Goal: Task Accomplishment & Management: Use online tool/utility

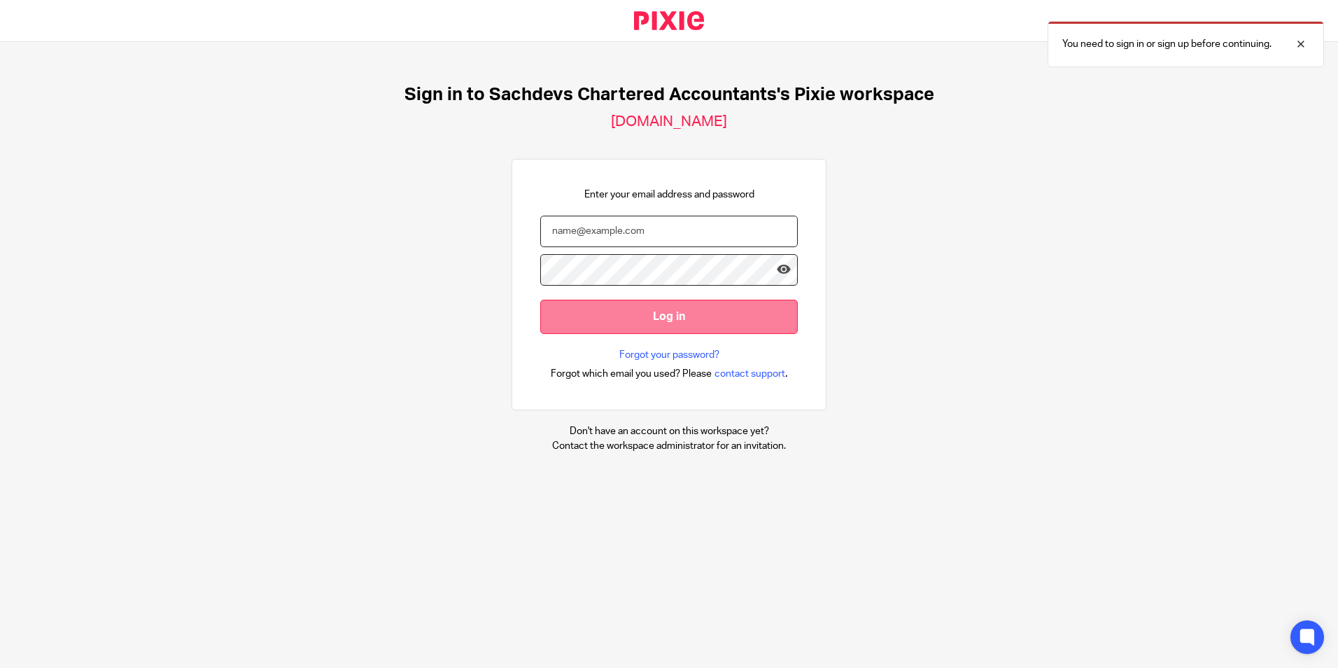
type input "[PERSON_NAME][EMAIL_ADDRESS][DOMAIN_NAME]"
click at [651, 313] on input "Log in" at bounding box center [669, 316] width 258 height 34
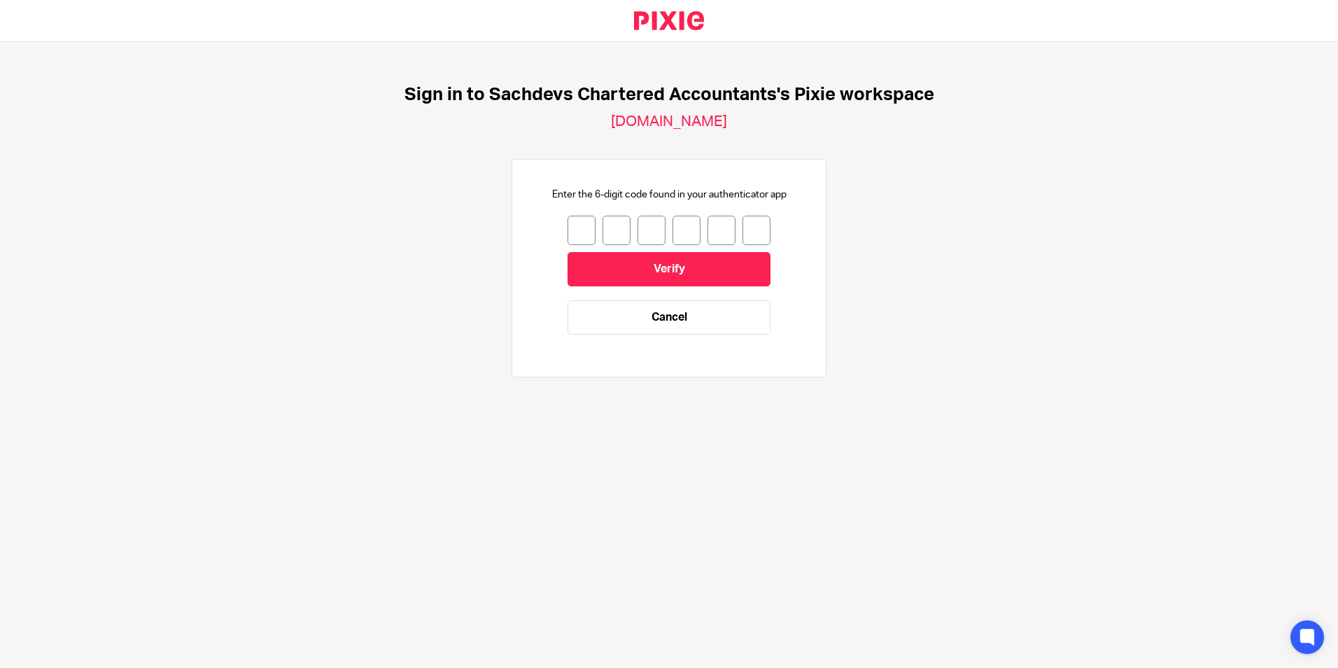
click at [568, 231] on input "number" at bounding box center [582, 230] width 28 height 29
type input "9"
type input "6"
type input "9"
type input "6"
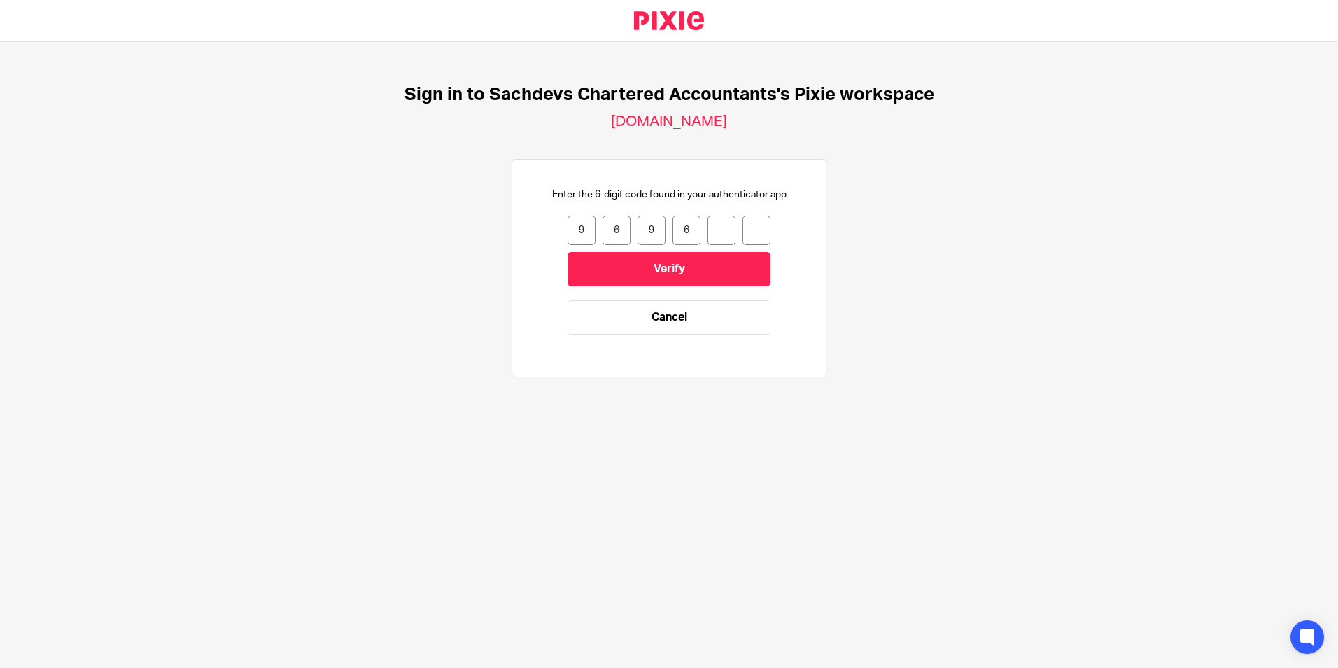
type input "1"
type input "9"
click at [592, 260] on input "Verify" at bounding box center [669, 269] width 203 height 34
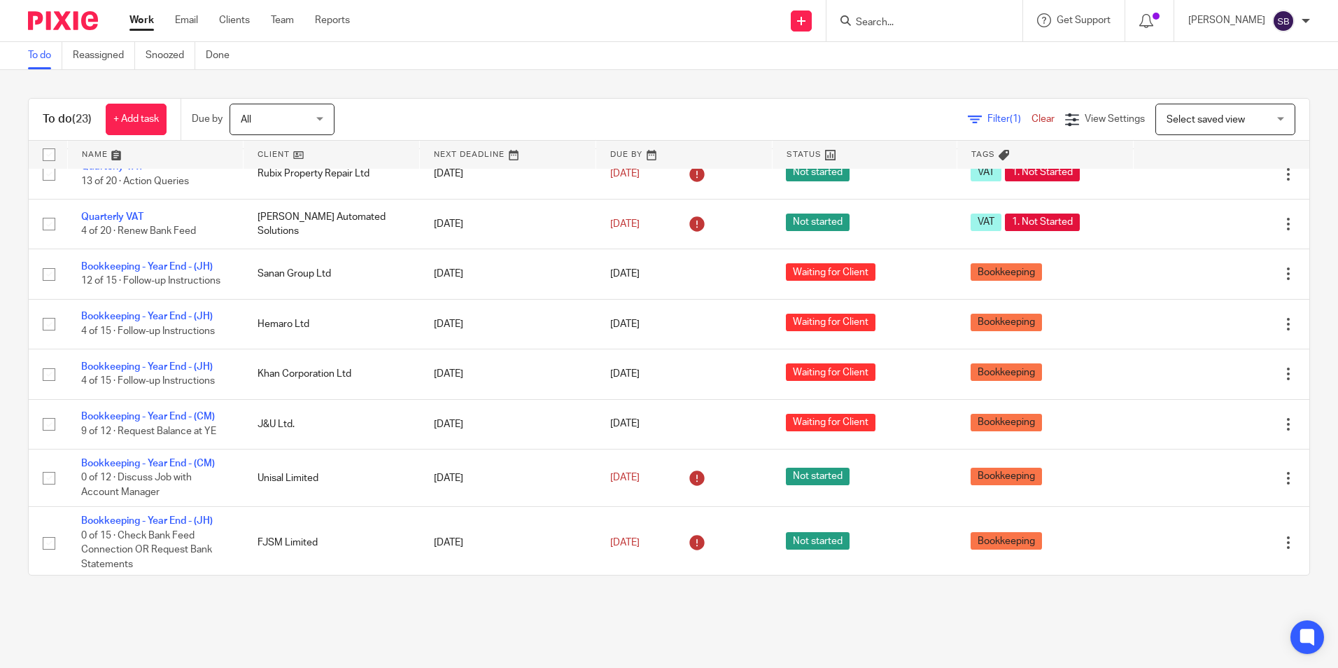
scroll to position [873, 0]
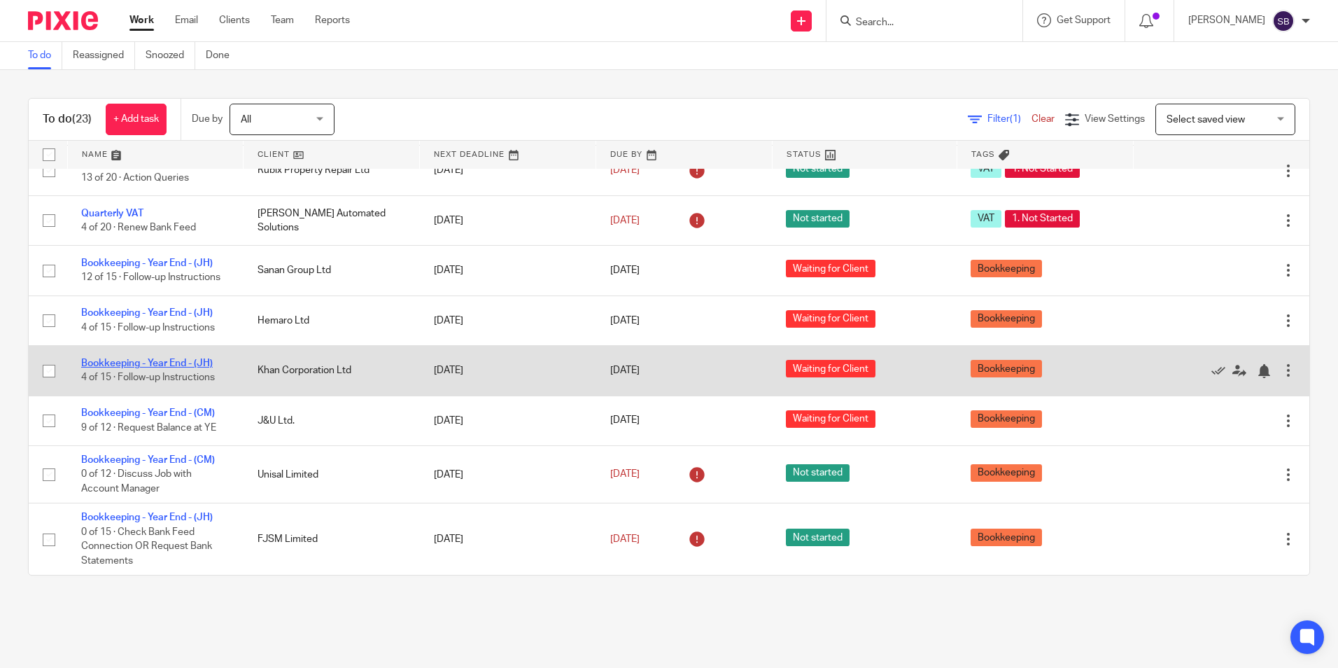
click at [106, 365] on link "Bookkeeping - Year End - (JH)" at bounding box center [147, 363] width 132 height 10
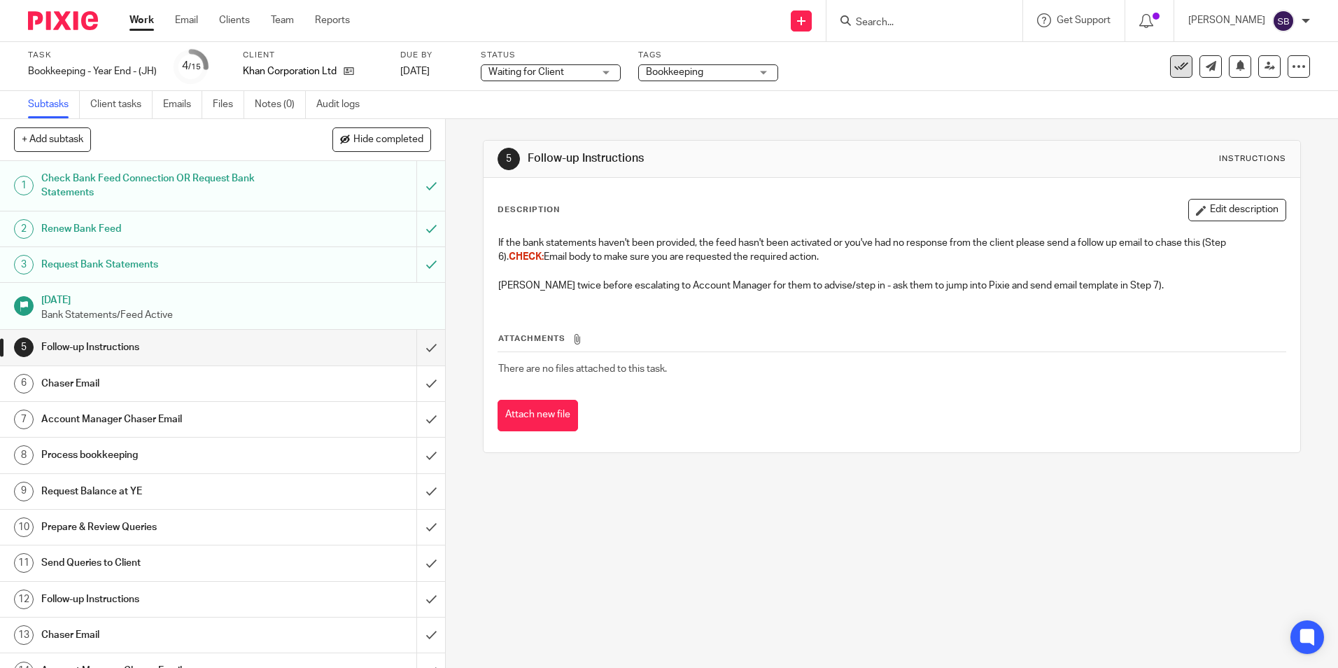
click at [1174, 73] on icon at bounding box center [1181, 66] width 14 height 14
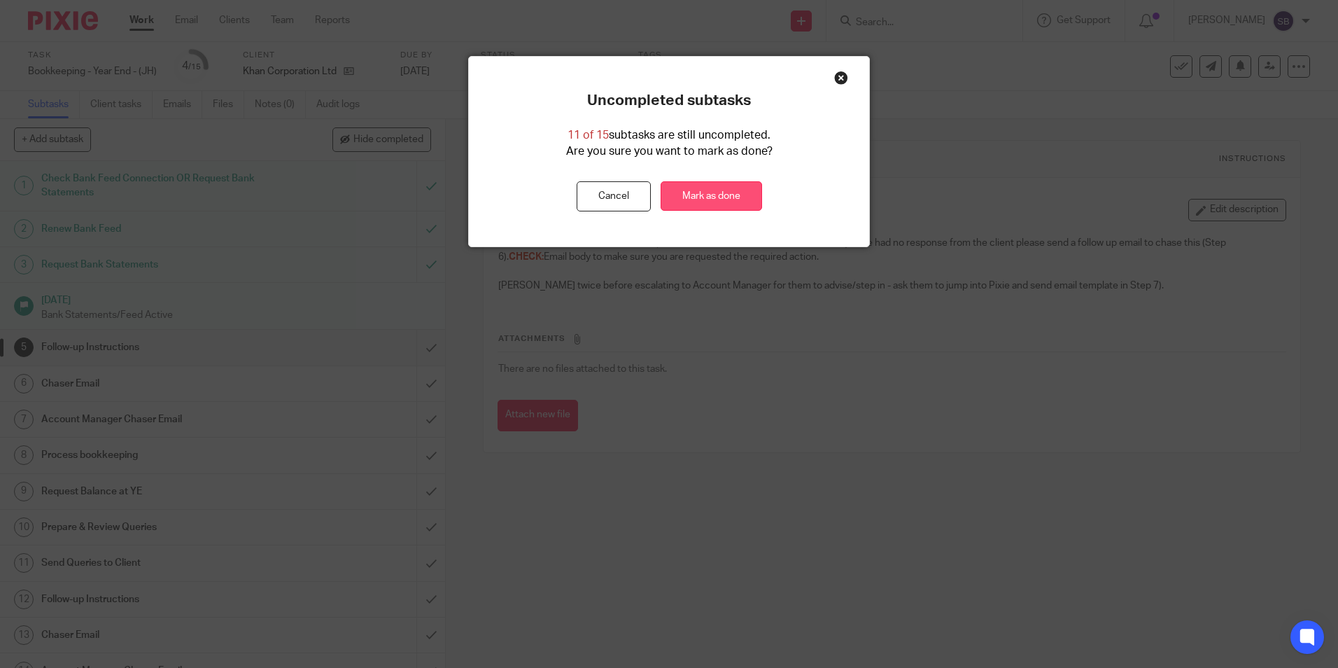
click at [714, 200] on link "Mark as done" at bounding box center [711, 196] width 101 height 30
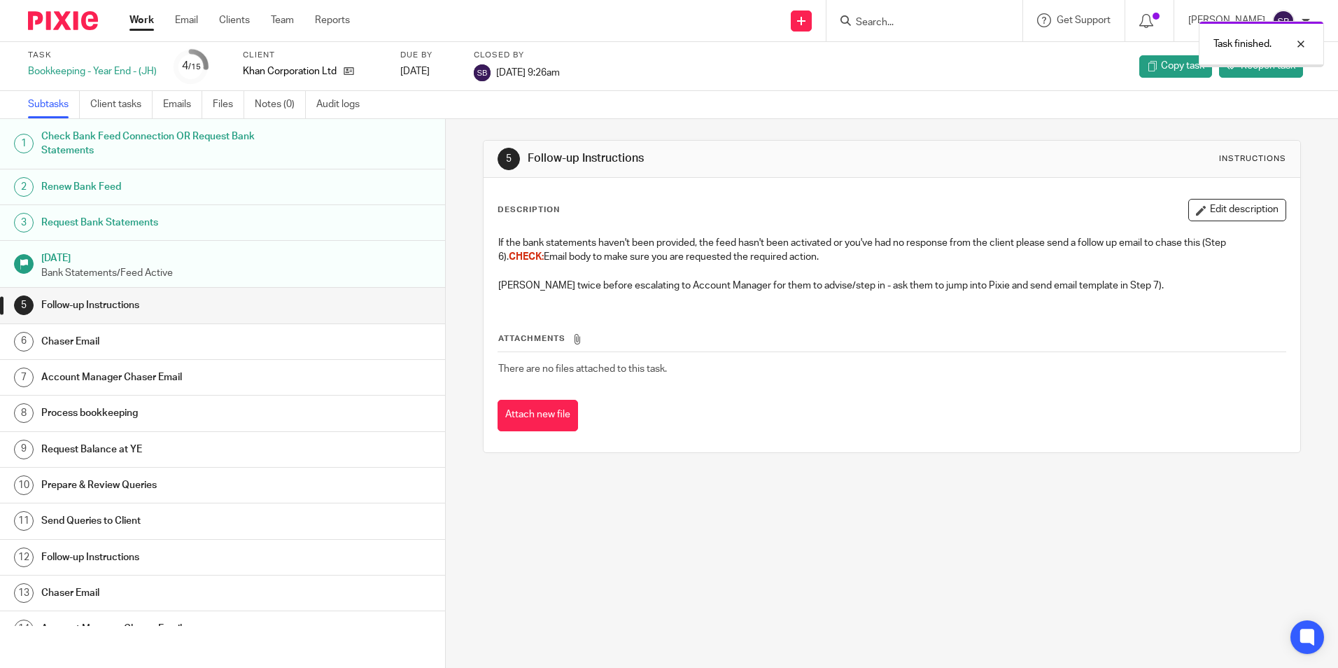
click at [140, 22] on link "Work" at bounding box center [141, 20] width 24 height 14
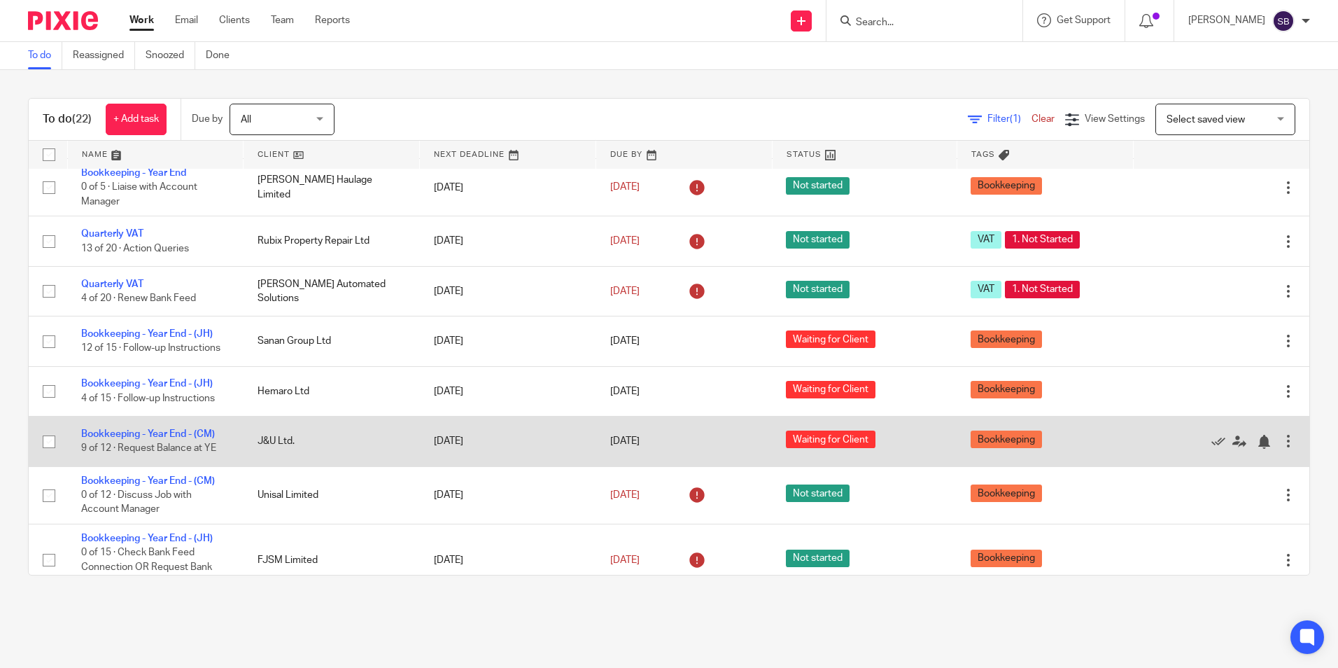
scroll to position [824, 0]
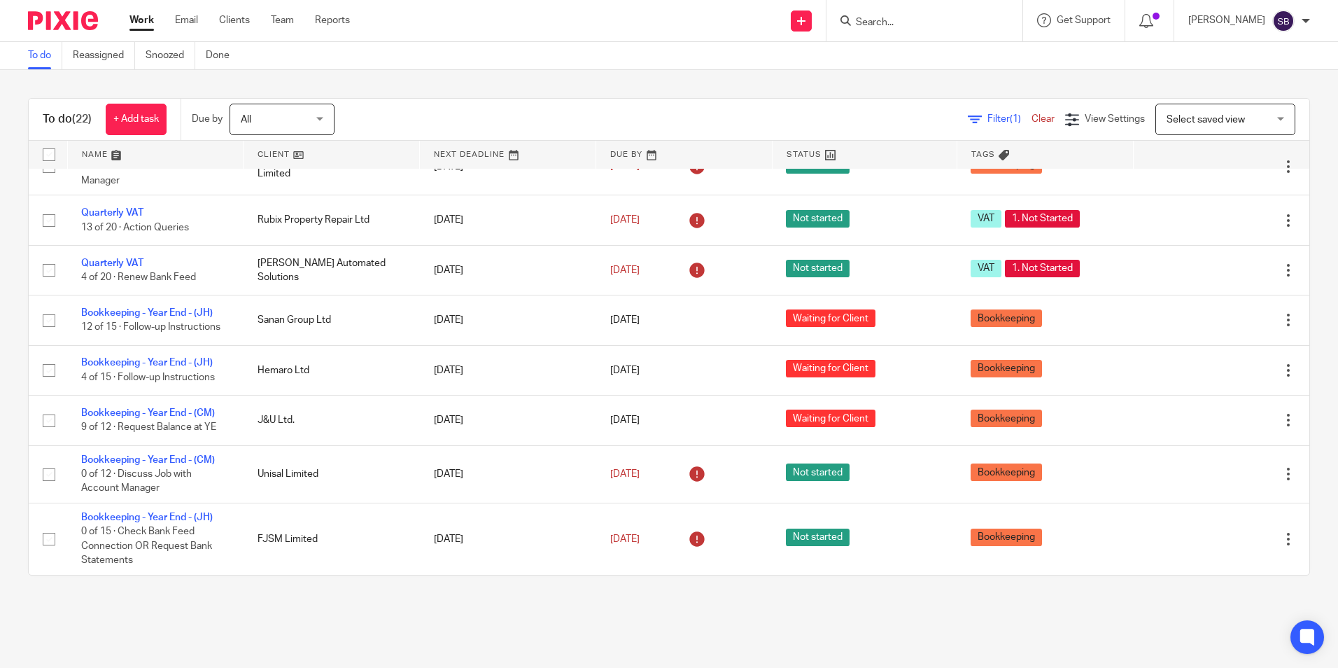
drag, startPoint x: 913, startPoint y: 12, endPoint x: 912, endPoint y: 19, distance: 7.1
click at [913, 18] on form at bounding box center [928, 20] width 149 height 17
click at [912, 19] on input "Search" at bounding box center [917, 23] width 126 height 13
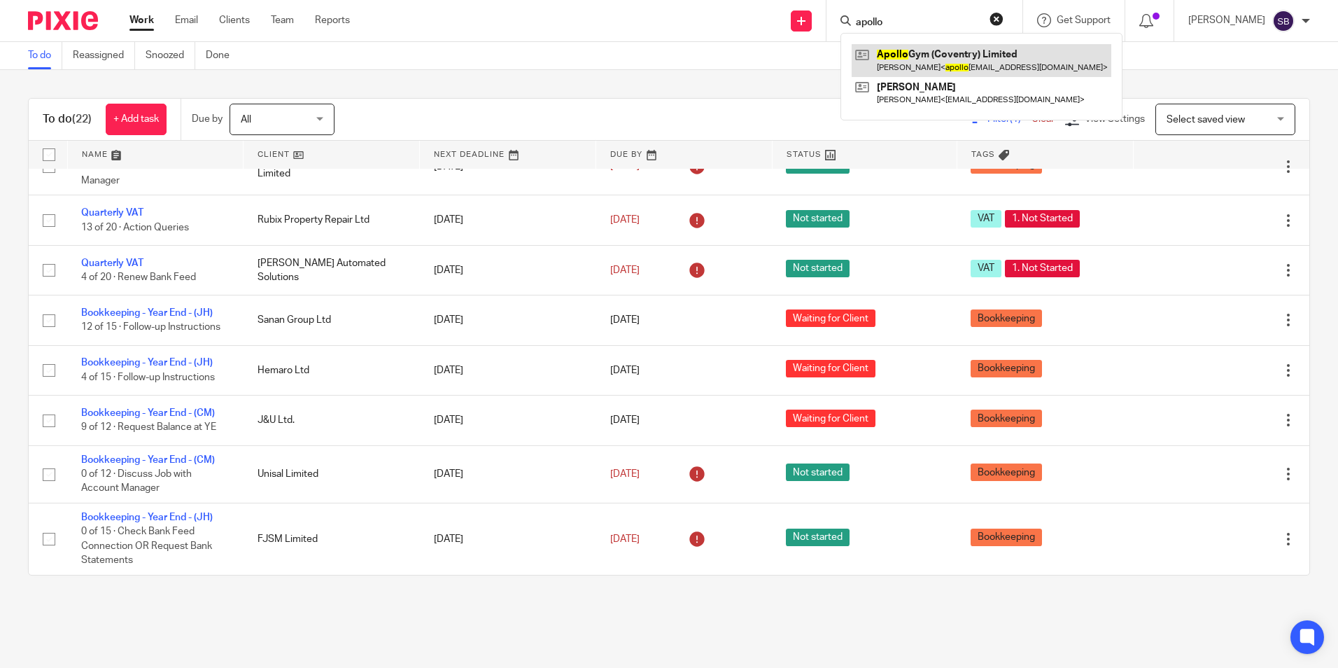
type input "apollo"
click at [952, 51] on link at bounding box center [982, 60] width 260 height 32
